Goal: Task Accomplishment & Management: Use online tool/utility

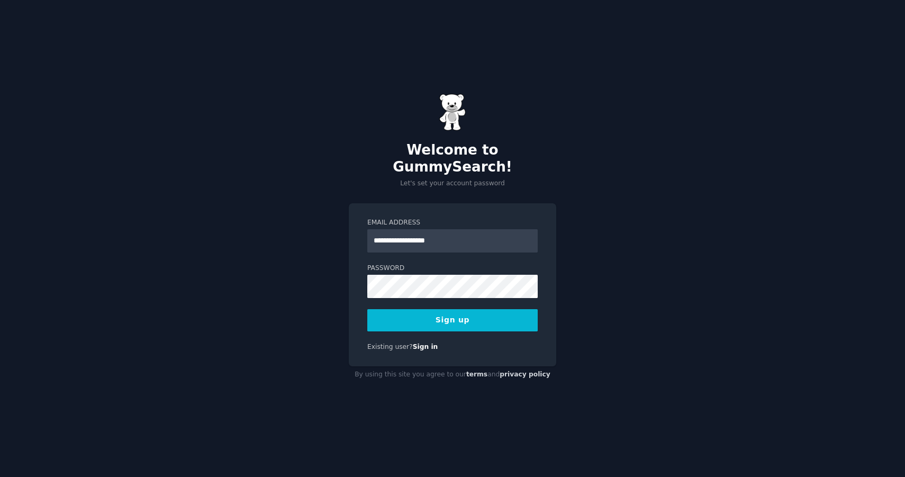
type input "**********"
click at [417, 310] on button "Sign up" at bounding box center [452, 320] width 170 height 22
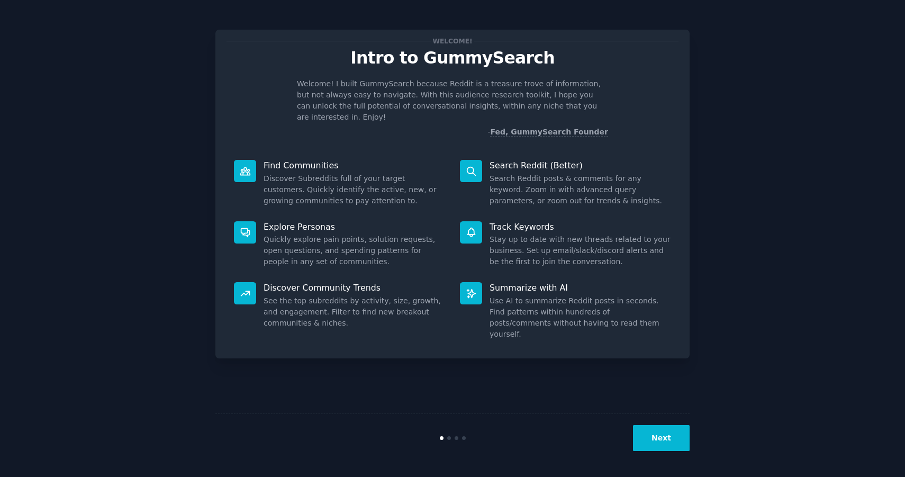
click at [642, 439] on button "Next" at bounding box center [661, 438] width 57 height 26
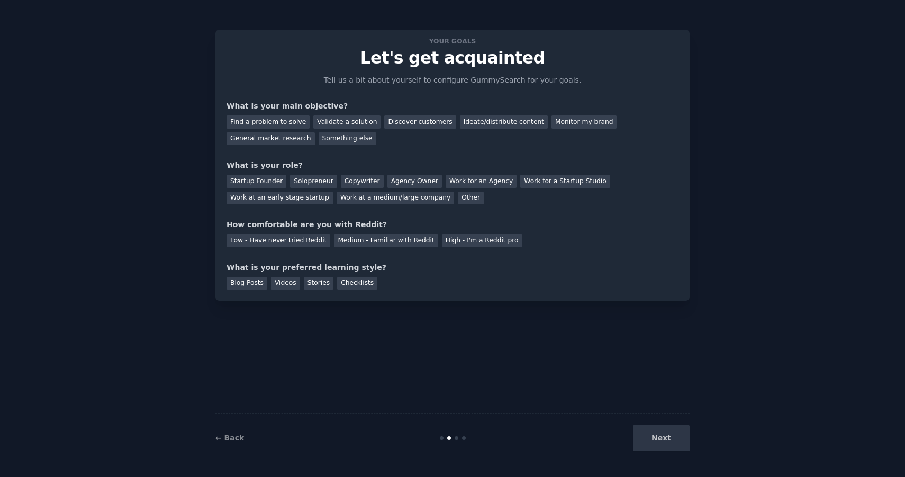
click at [649, 434] on div "Next" at bounding box center [610, 438] width 158 height 26
click at [651, 434] on div "Next" at bounding box center [610, 438] width 158 height 26
click at [652, 439] on div "Next" at bounding box center [610, 438] width 158 height 26
click at [383, 242] on div "Medium - Familiar with Reddit" at bounding box center [386, 240] width 104 height 13
click at [350, 133] on div "Something else" at bounding box center [348, 138] width 58 height 13
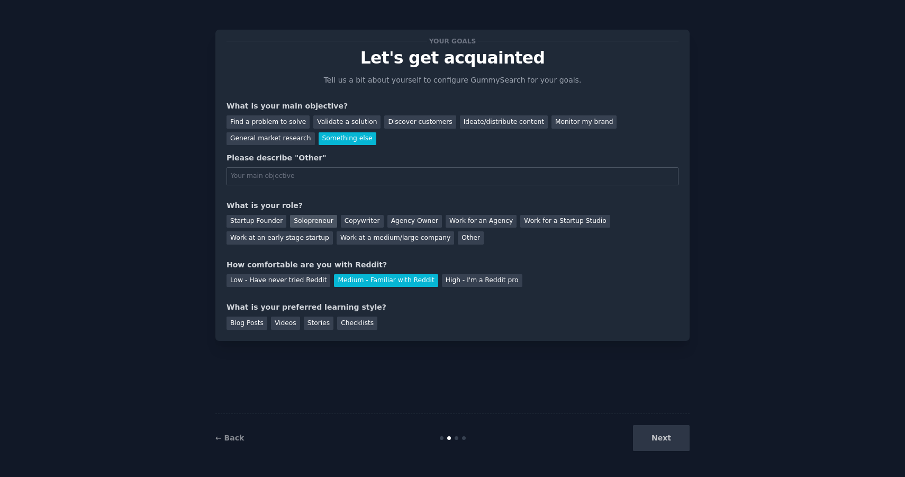
click at [305, 220] on div "Solopreneur" at bounding box center [313, 221] width 47 height 13
click at [335, 118] on div "Validate a solution" at bounding box center [346, 121] width 67 height 13
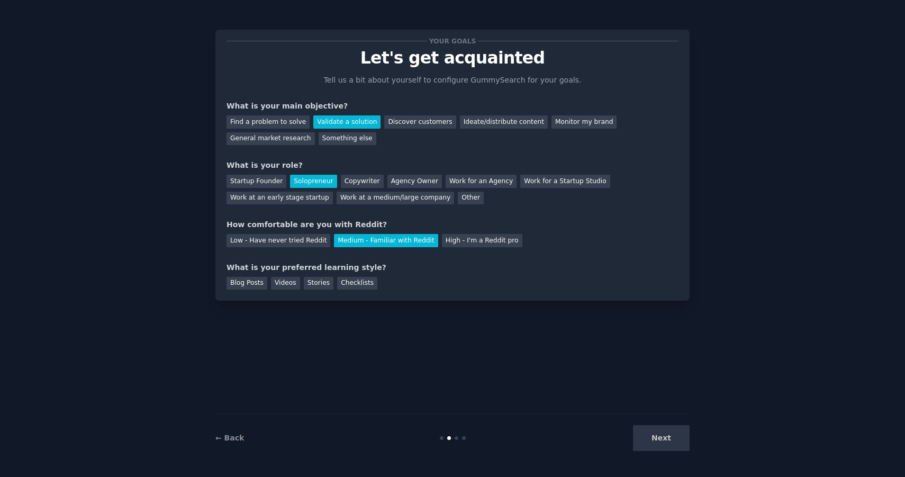
click at [653, 452] on div "← Back Next" at bounding box center [452, 437] width 474 height 49
click at [653, 443] on div "Next" at bounding box center [610, 438] width 158 height 26
click at [652, 438] on div "Next" at bounding box center [610, 438] width 158 height 26
click at [272, 283] on div "Videos" at bounding box center [285, 283] width 29 height 13
click at [665, 439] on button "Next" at bounding box center [661, 438] width 57 height 26
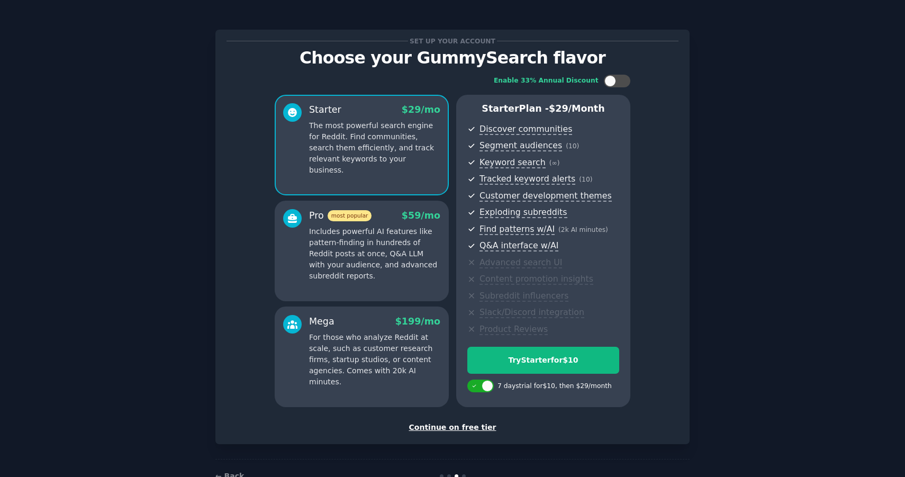
click at [452, 428] on div "Continue on free tier" at bounding box center [452, 427] width 452 height 11
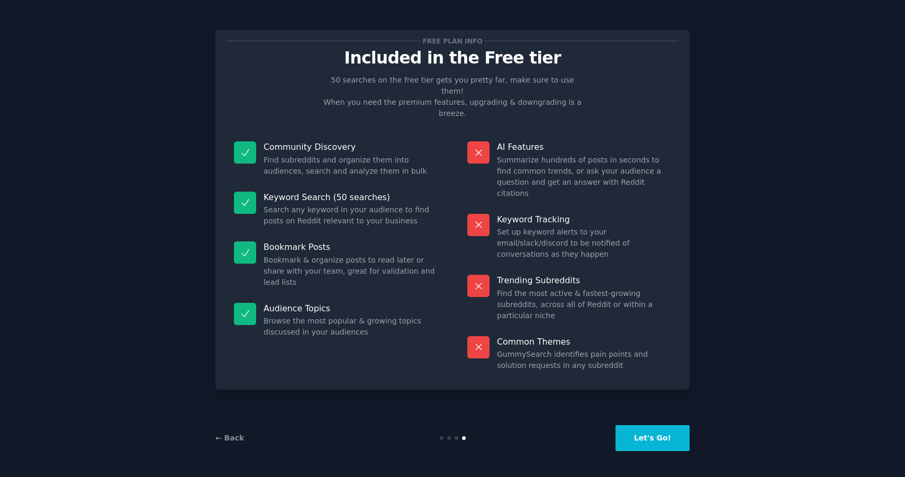
click at [653, 441] on button "Let's Go!" at bounding box center [652, 438] width 74 height 26
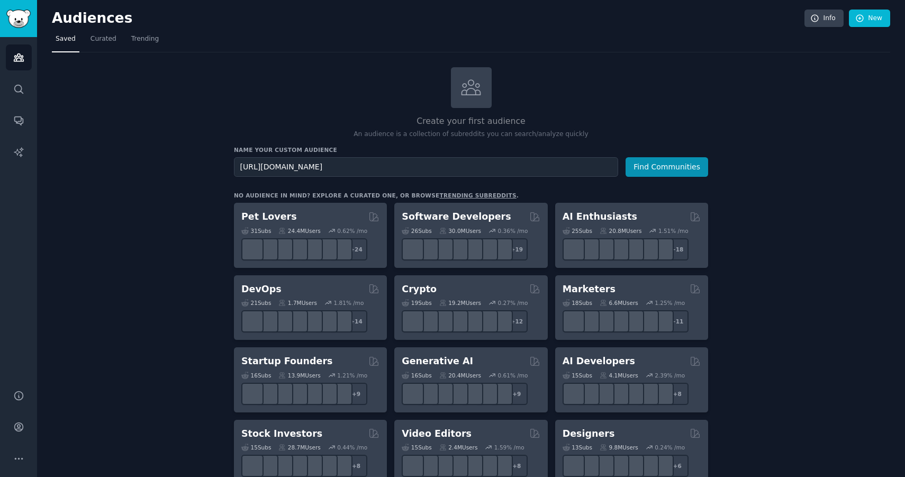
drag, startPoint x: 324, startPoint y: 166, endPoint x: 202, endPoint y: 166, distance: 122.2
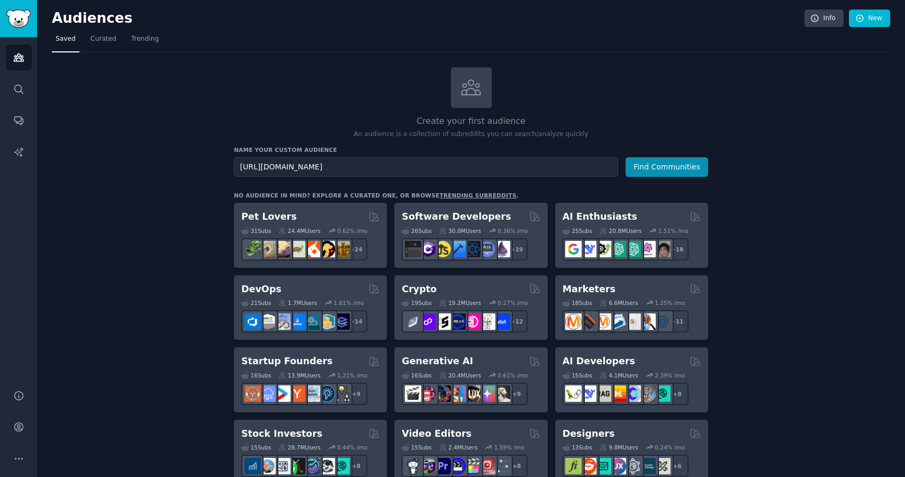
click at [303, 170] on input "WizardsUnite/" at bounding box center [426, 167] width 384 height 20
click at [625, 157] on button "Find Communities" at bounding box center [666, 167] width 83 height 20
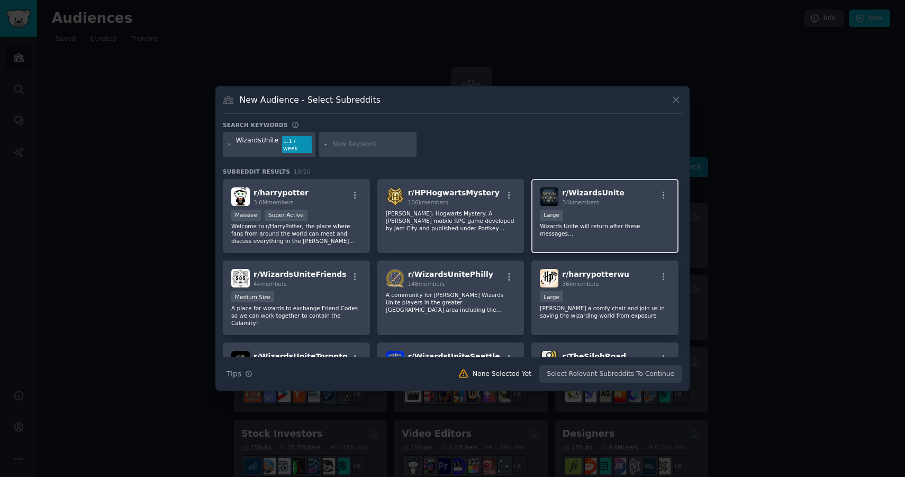
click at [624, 233] on div "r/ WizardsUnite 34k members Large Wizards Unite will return after these message…" at bounding box center [604, 216] width 147 height 75
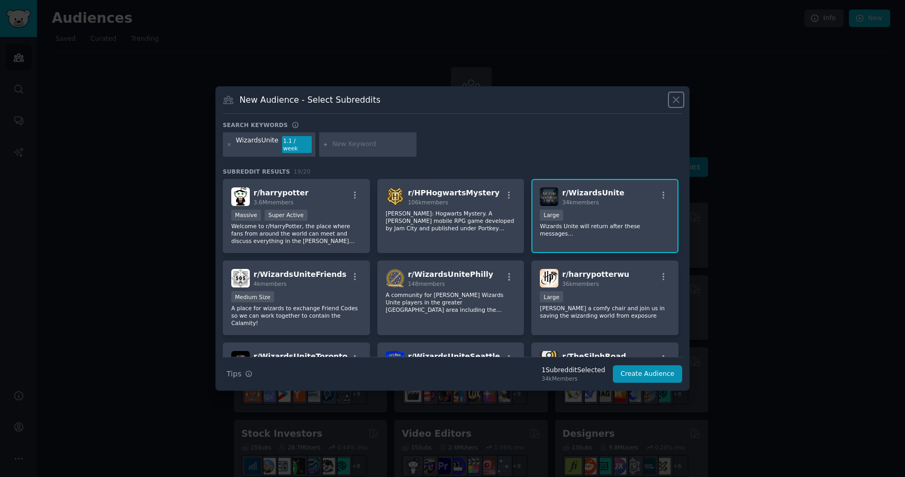
click at [676, 106] on button at bounding box center [676, 100] width 12 height 12
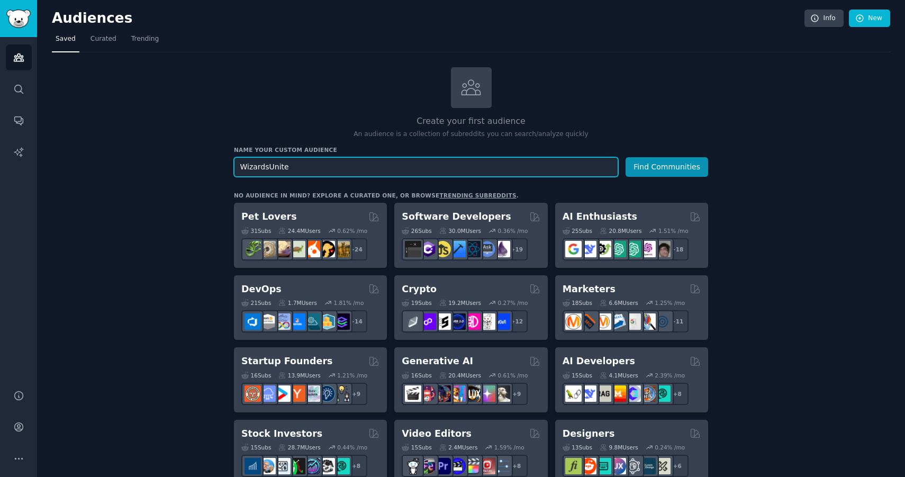
click at [363, 166] on input "WizardsUnite" at bounding box center [426, 167] width 384 height 20
type input "WizardsUnite"
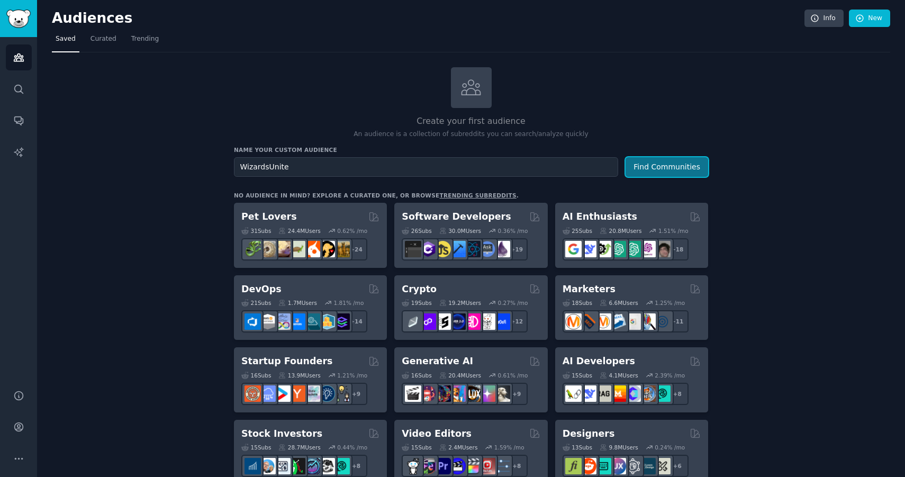
click at [646, 172] on button "Find Communities" at bounding box center [666, 167] width 83 height 20
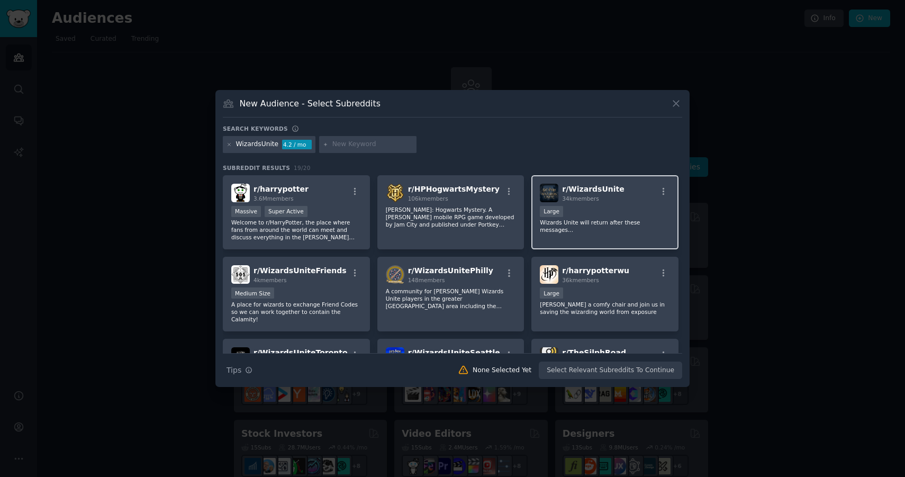
click at [621, 200] on div "r/ WizardsUnite 34k members" at bounding box center [605, 193] width 130 height 19
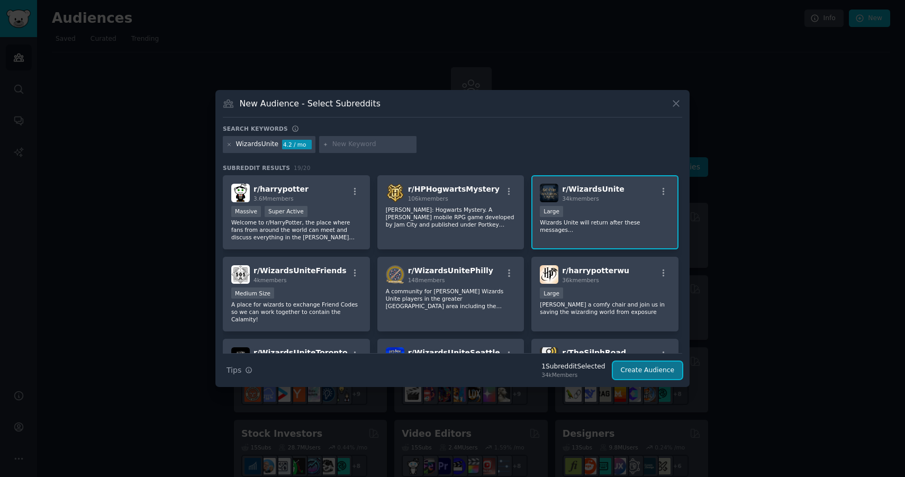
click at [632, 366] on button "Create Audience" at bounding box center [648, 370] width 70 height 18
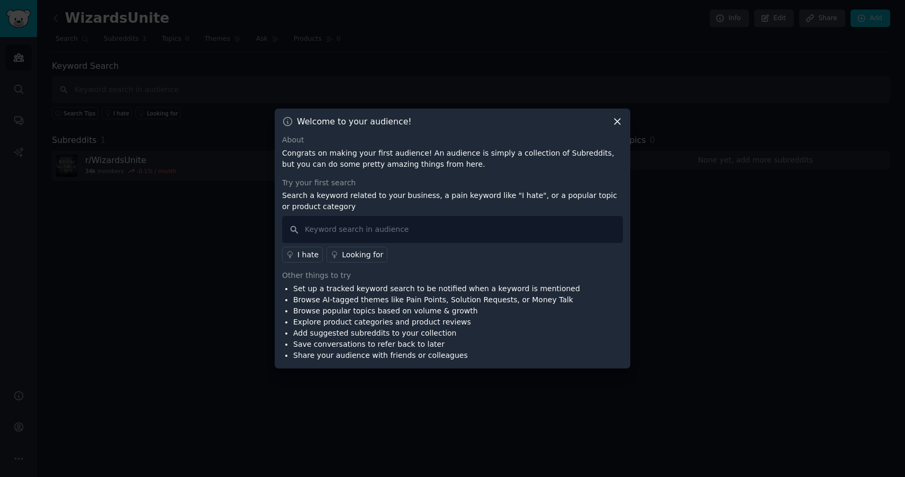
click at [619, 123] on icon at bounding box center [617, 122] width 6 height 6
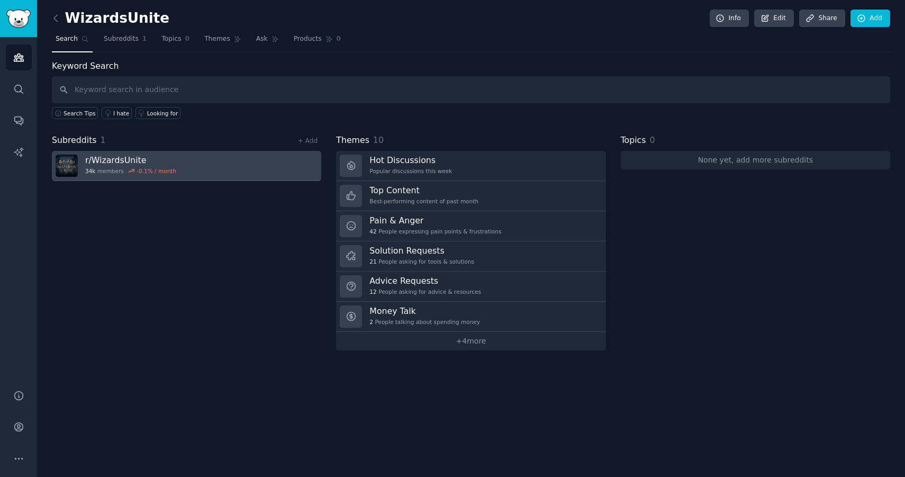
click at [269, 161] on link "r/ WizardsUnite 34k members -0.1 % / month" at bounding box center [186, 166] width 269 height 30
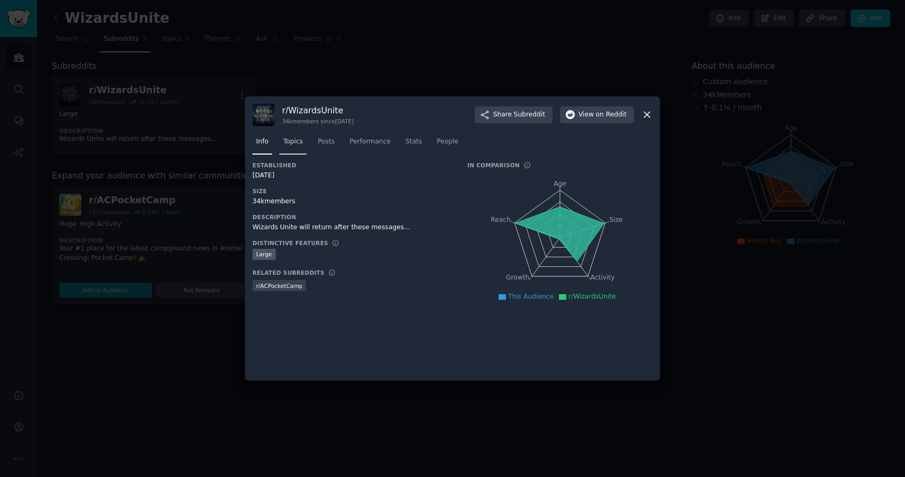
click at [295, 139] on span "Topics" at bounding box center [293, 142] width 20 height 10
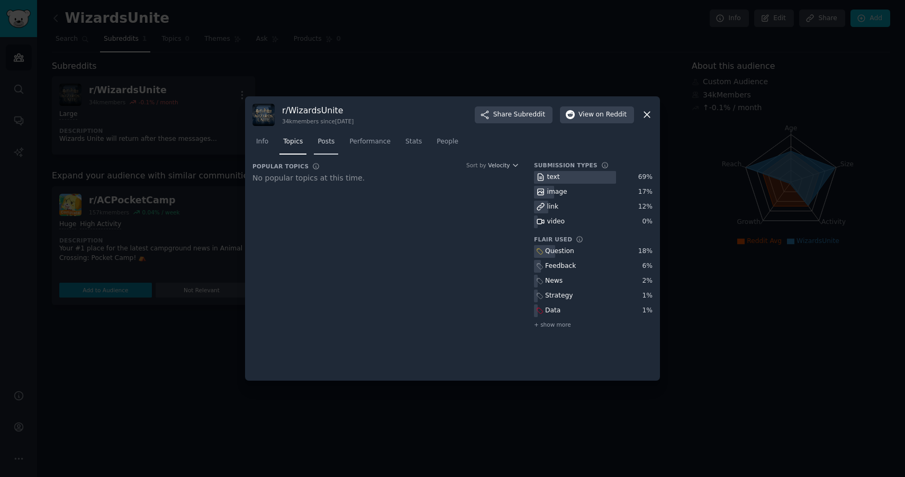
click at [329, 140] on span "Posts" at bounding box center [325, 142] width 17 height 10
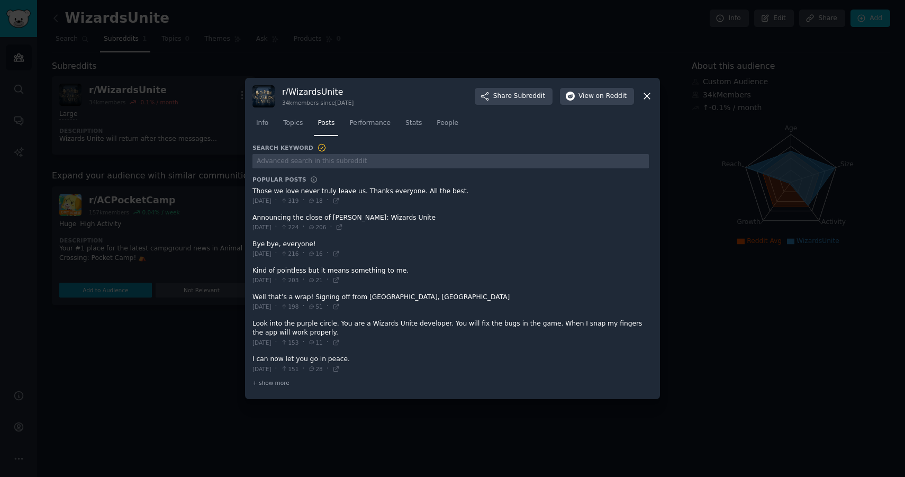
click at [652, 99] on div "r/ WizardsUnite 34k members since [DATE] Share Subreddit View on Reddit Info To…" at bounding box center [452, 239] width 415 height 322
click at [644, 98] on icon at bounding box center [647, 97] width 6 height 6
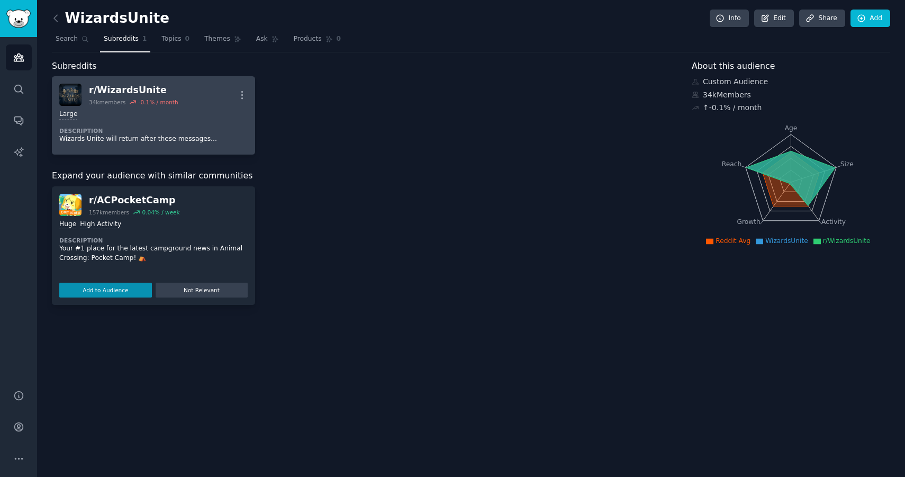
click at [168, 84] on div "r/ WizardsUnite" at bounding box center [133, 90] width 89 height 13
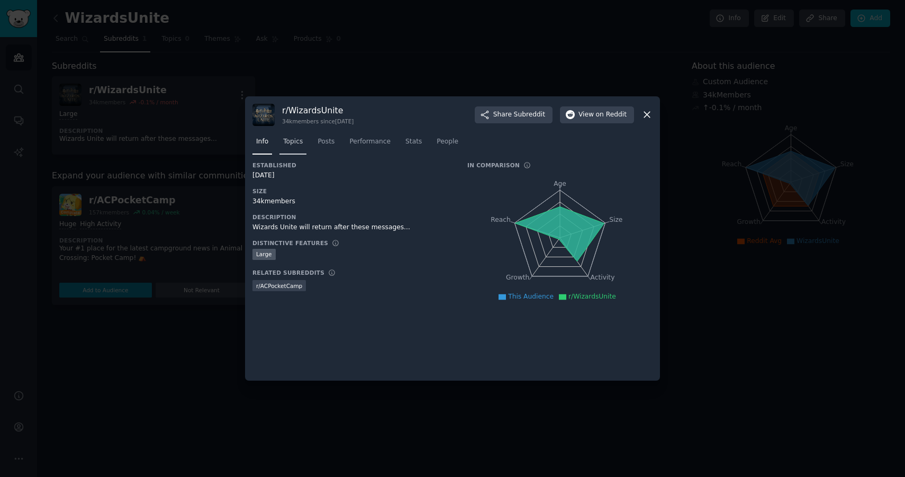
click at [285, 144] on span "Topics" at bounding box center [293, 142] width 20 height 10
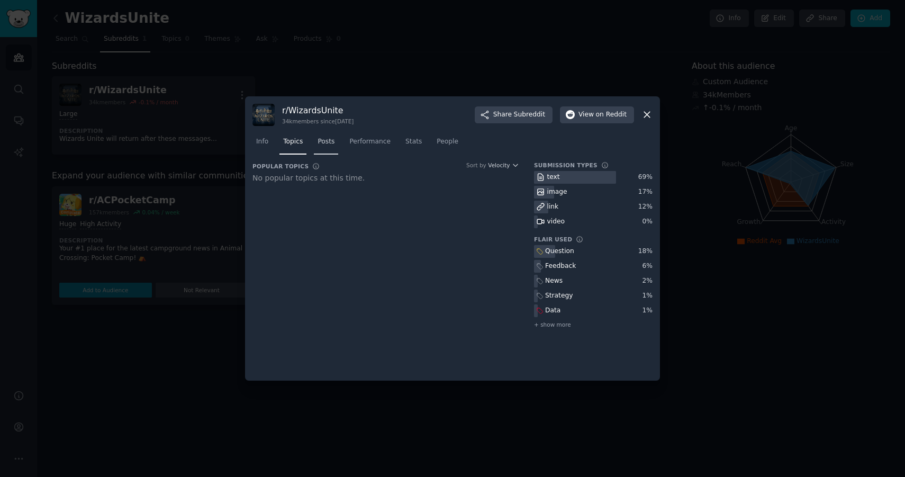
click at [331, 144] on span "Posts" at bounding box center [325, 142] width 17 height 10
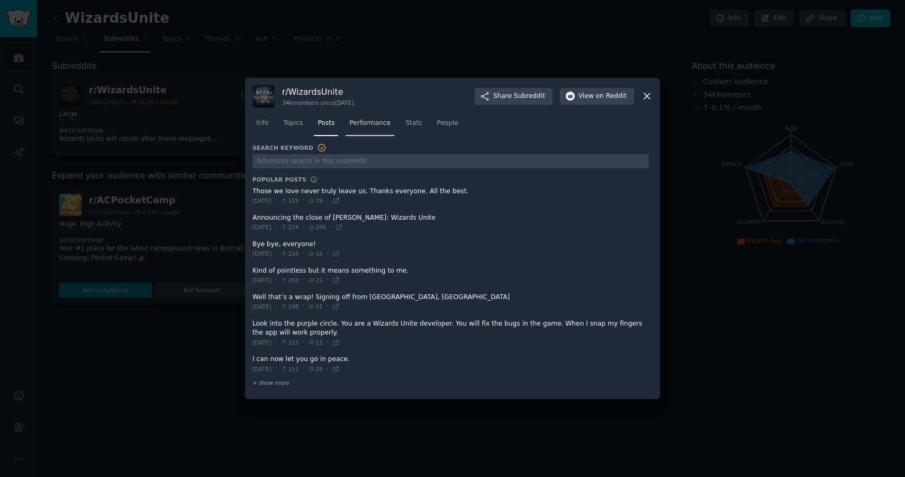
click at [376, 120] on span "Performance" at bounding box center [369, 124] width 41 height 10
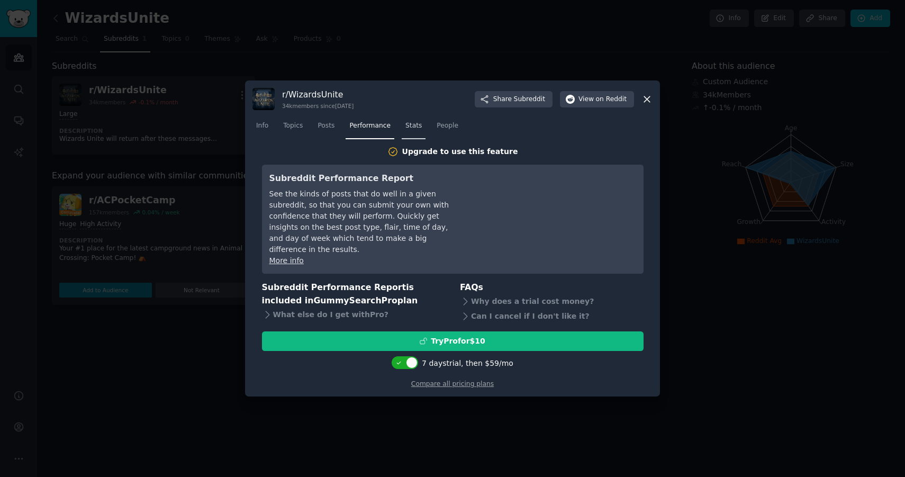
click at [416, 139] on link "Stats" at bounding box center [414, 128] width 24 height 22
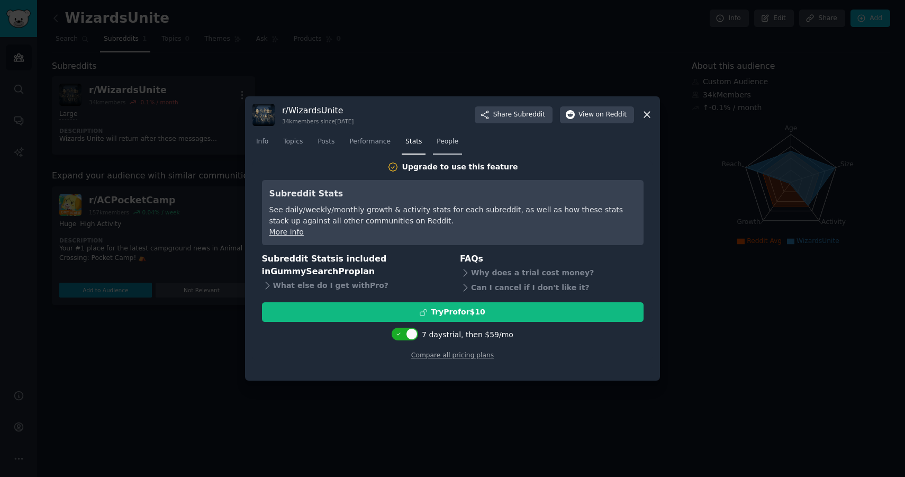
click at [445, 138] on span "People" at bounding box center [448, 142] width 22 height 10
click at [648, 113] on icon at bounding box center [647, 115] width 6 height 6
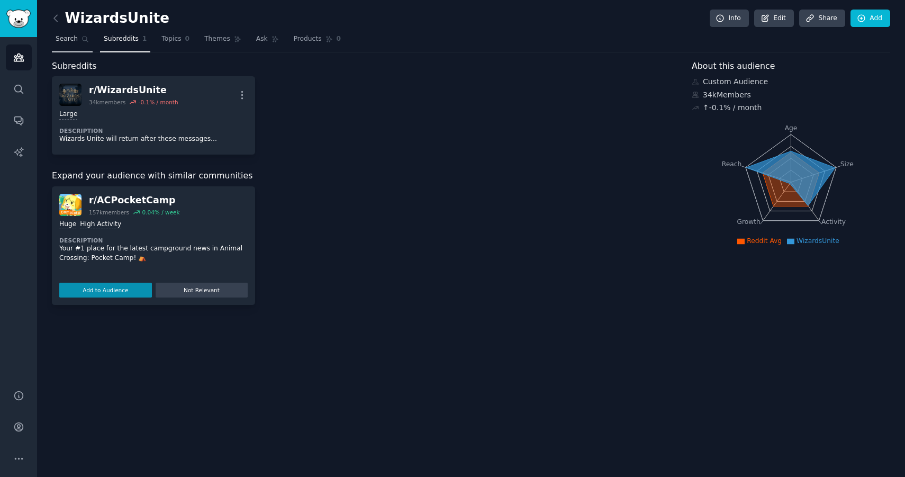
click at [63, 42] on span "Search" at bounding box center [67, 39] width 22 height 10
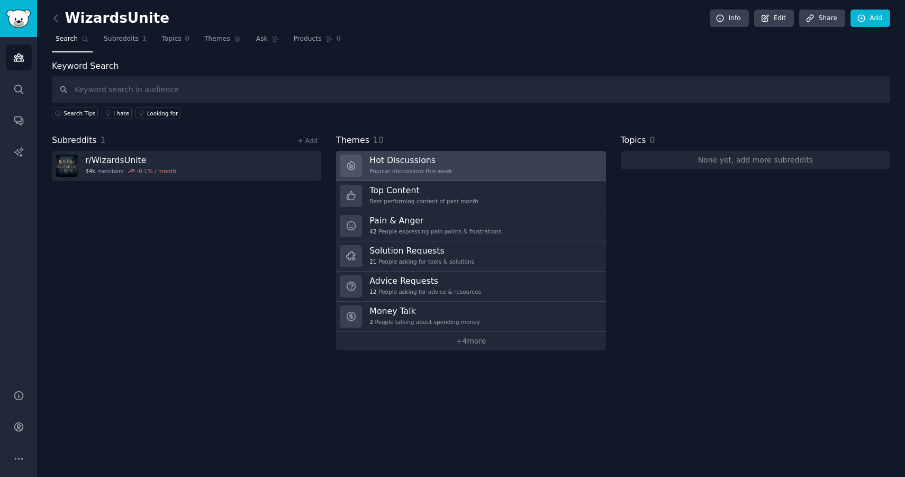
click at [501, 173] on link "Hot Discussions Popular discussions this week" at bounding box center [470, 166] width 269 height 30
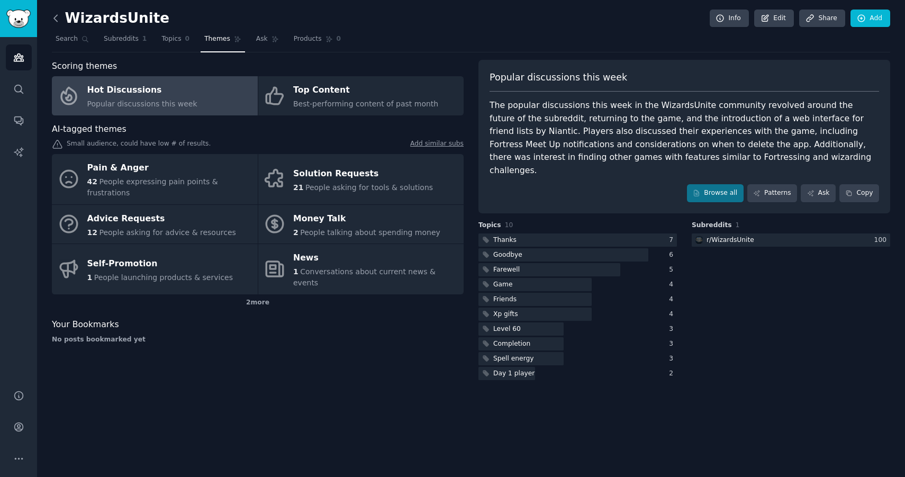
click at [57, 15] on icon at bounding box center [55, 18] width 3 height 6
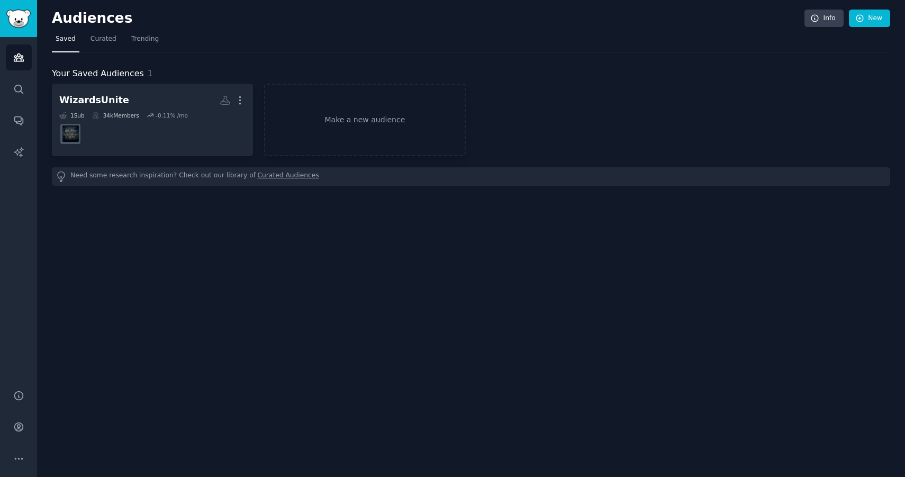
click at [57, 14] on h2 "Audiences" at bounding box center [428, 18] width 752 height 17
click at [11, 24] on img "Sidebar" at bounding box center [18, 19] width 24 height 19
click at [870, 22] on link "New" at bounding box center [869, 19] width 41 height 18
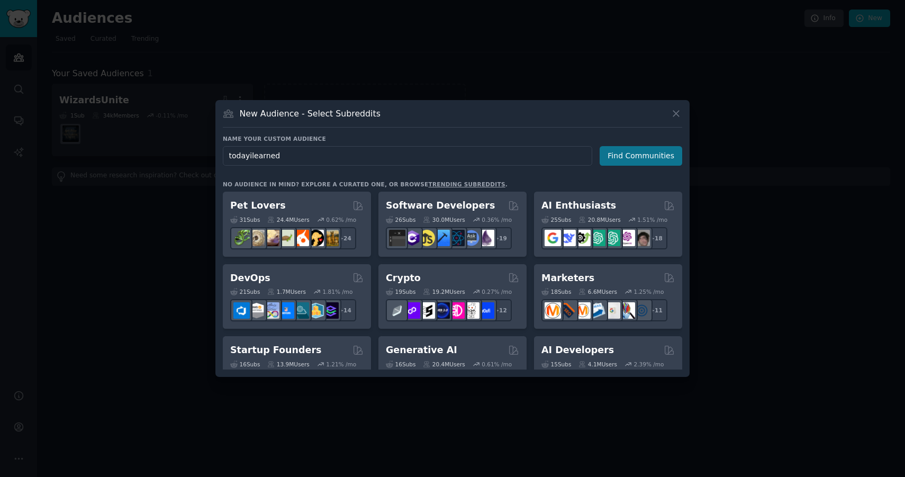
type input "todayilearned"
click at [622, 154] on button "Find Communities" at bounding box center [640, 156] width 83 height 20
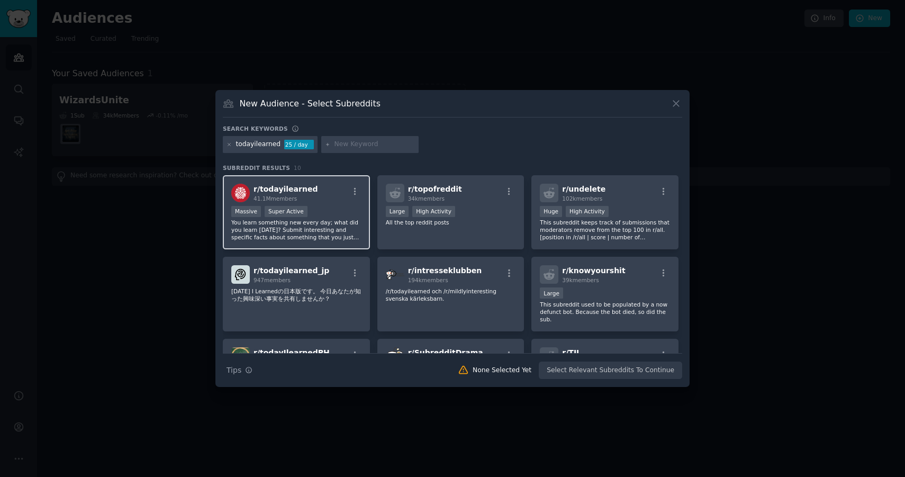
click at [320, 194] on div "r/ todayilearned 41.1M members" at bounding box center [296, 193] width 130 height 19
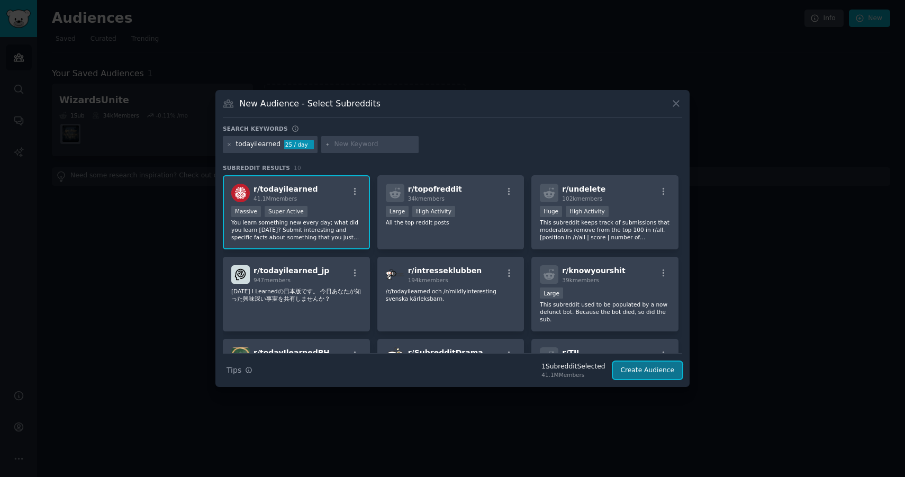
click at [633, 371] on button "Create Audience" at bounding box center [648, 370] width 70 height 18
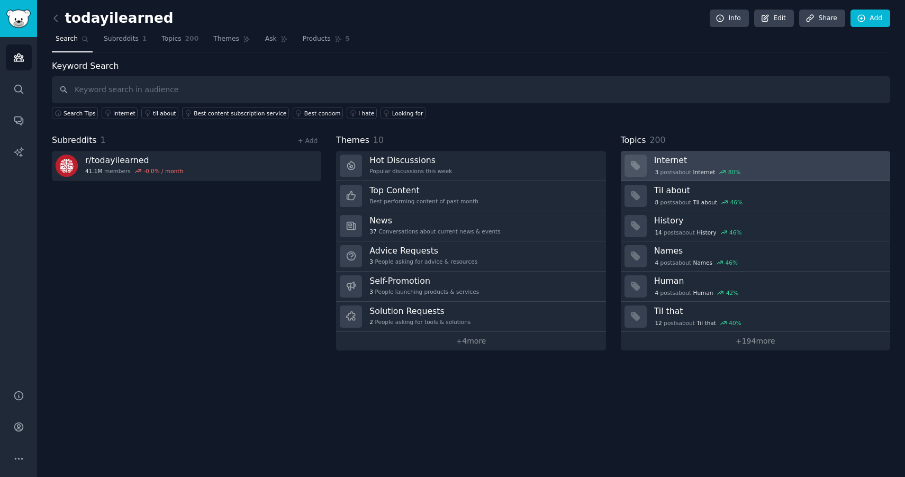
click at [703, 172] on span "Internet" at bounding box center [704, 171] width 22 height 7
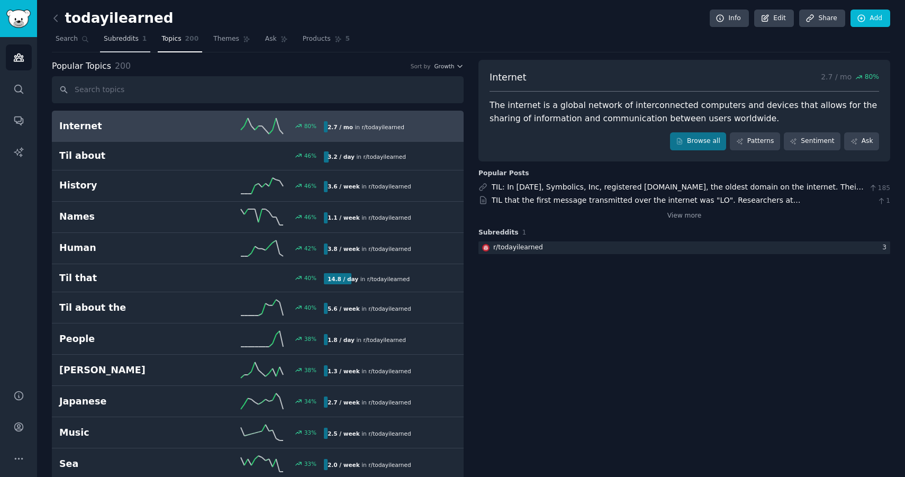
click at [129, 35] on span "Subreddits" at bounding box center [121, 39] width 35 height 10
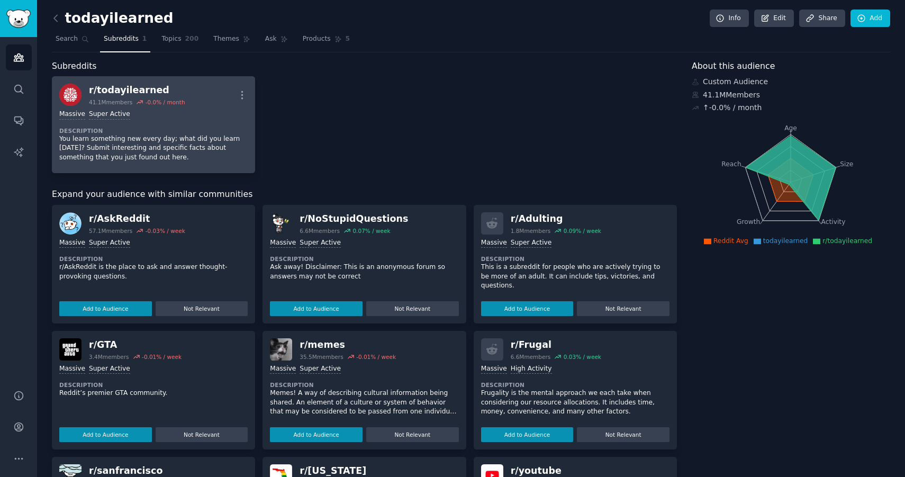
click at [165, 148] on p "You learn something new every day; what did you learn [DATE]? Submit interestin…" at bounding box center [153, 148] width 188 height 28
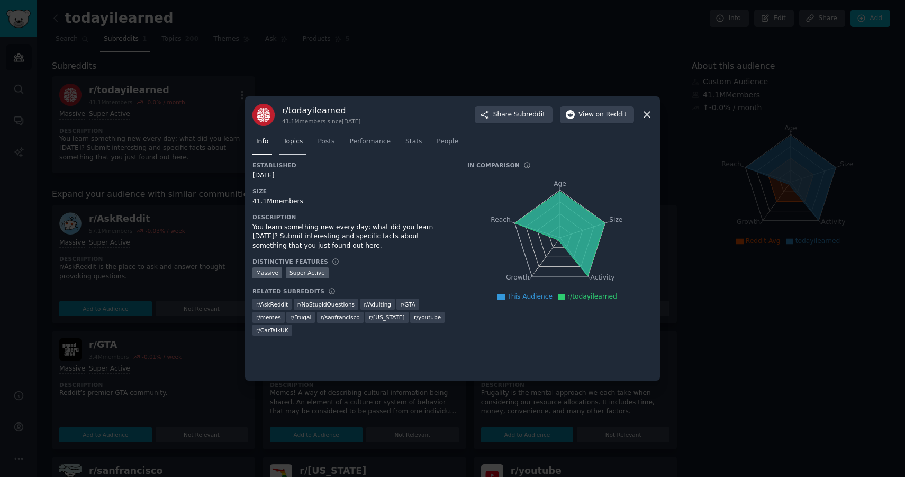
click at [295, 147] on link "Topics" at bounding box center [292, 144] width 27 height 22
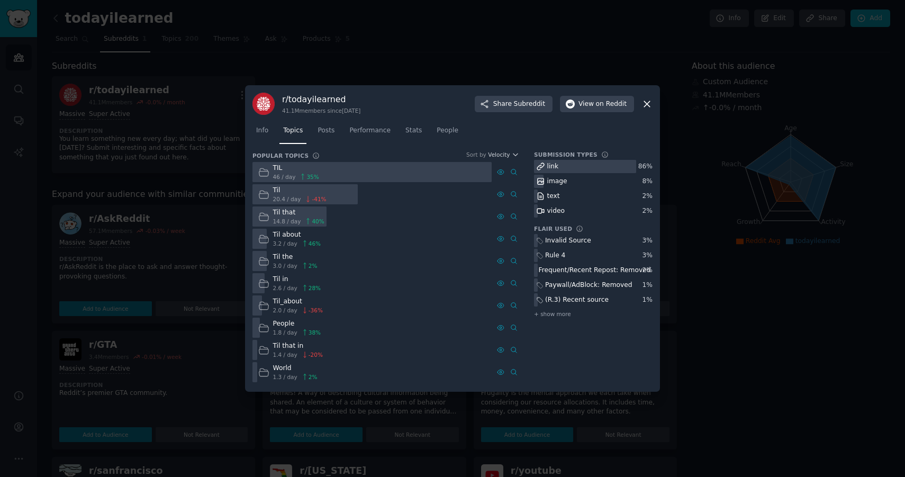
click at [385, 58] on div at bounding box center [452, 238] width 905 height 477
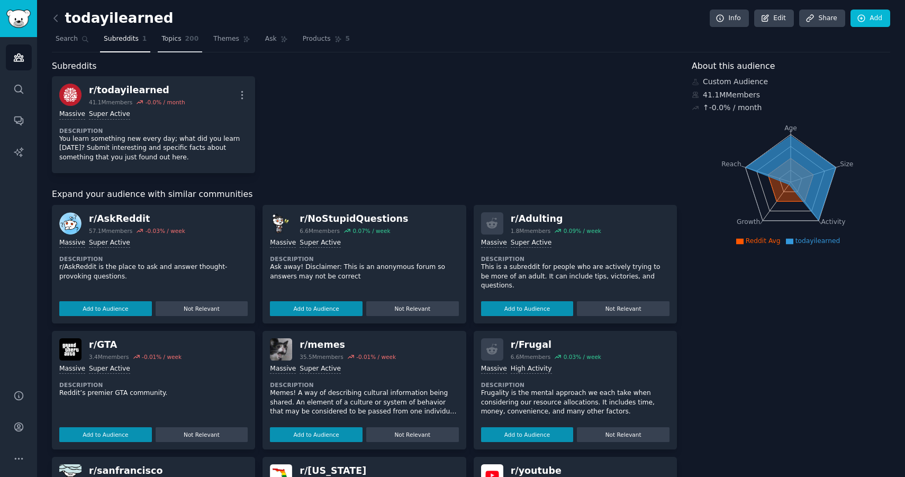
click at [175, 39] on span "Topics" at bounding box center [171, 39] width 20 height 10
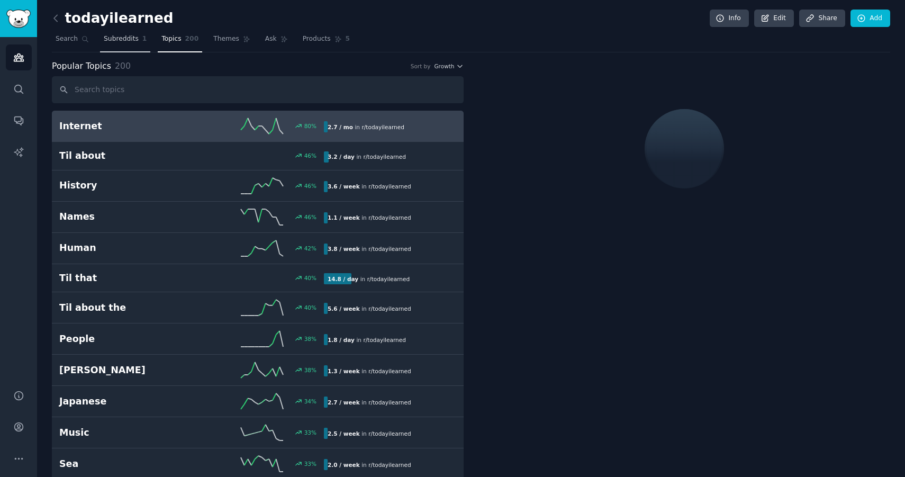
click at [134, 36] on span "Subreddits" at bounding box center [121, 39] width 35 height 10
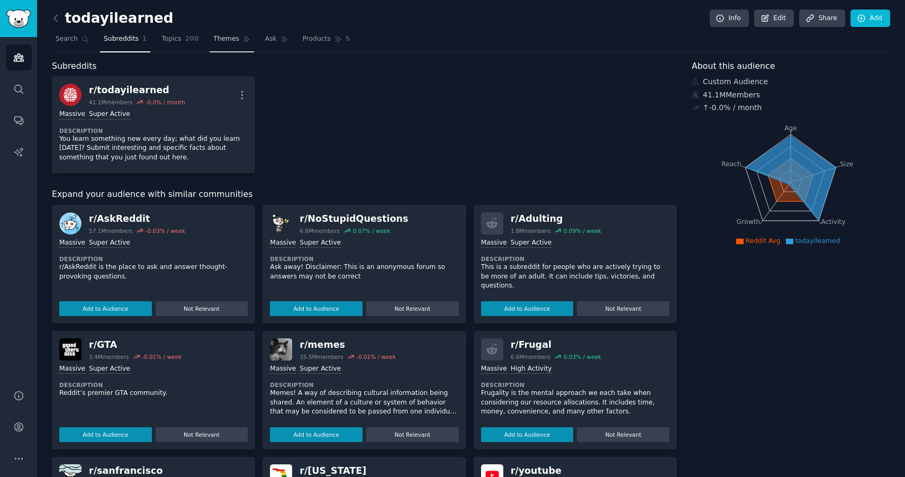
click at [172, 39] on span "Topics" at bounding box center [171, 39] width 20 height 10
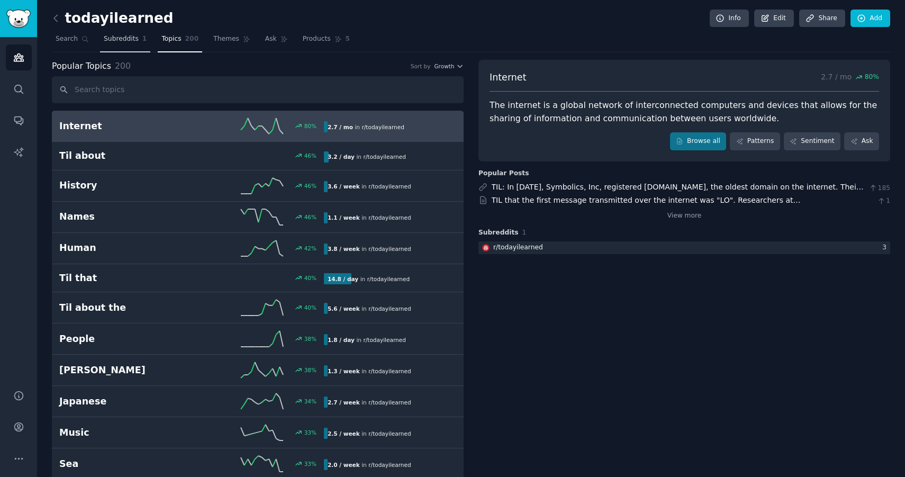
click at [110, 32] on link "Subreddits 1" at bounding box center [125, 42] width 50 height 22
